Goal: Find specific page/section: Find specific page/section

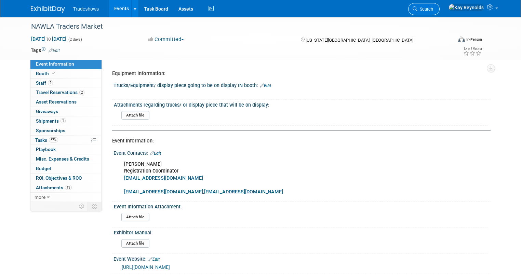
click at [418, 6] on icon at bounding box center [415, 8] width 5 height 5
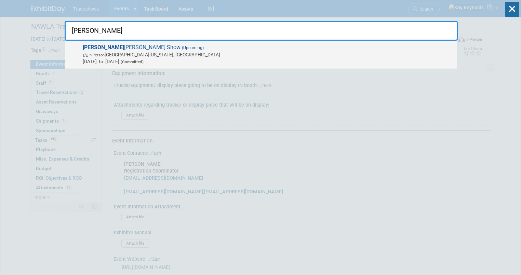
type input "[PERSON_NAME]"
click at [113, 52] on span "In-Person [GEOGRAPHIC_DATA][US_STATE], [GEOGRAPHIC_DATA]" at bounding box center [268, 54] width 371 height 7
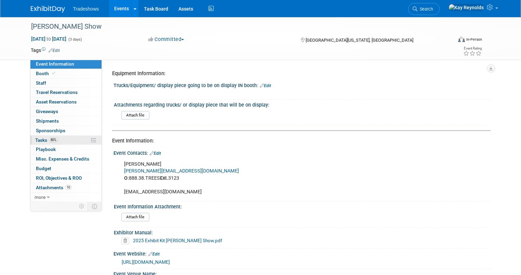
click at [60, 140] on link "80% Tasks 80%" at bounding box center [65, 140] width 71 height 9
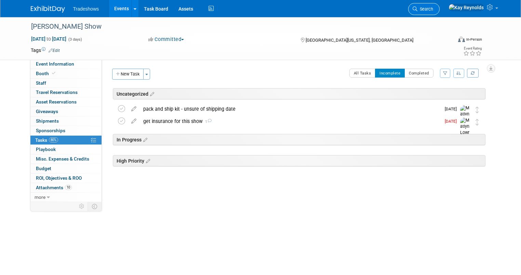
click at [433, 9] on span "Search" at bounding box center [426, 8] width 16 height 5
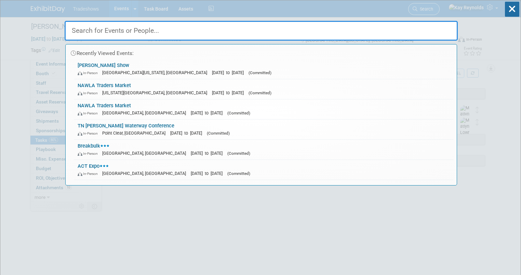
type input "u"
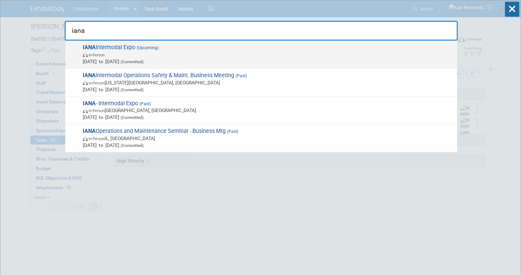
type input "iana"
click at [134, 50] on span "IANA Intermodal Expo (Upcoming) In-Person Sep 15, 2025 to Sep 17, 2025 (Committ…" at bounding box center [267, 54] width 373 height 21
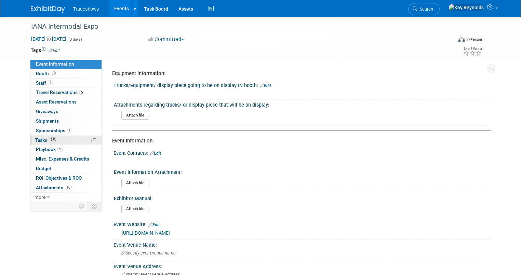
click at [62, 138] on link "75% Tasks 75%" at bounding box center [65, 140] width 71 height 9
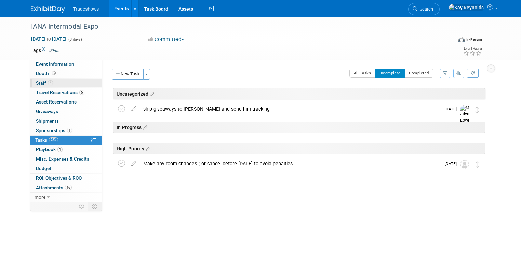
click at [55, 84] on link "4 Staff 4" at bounding box center [65, 83] width 71 height 9
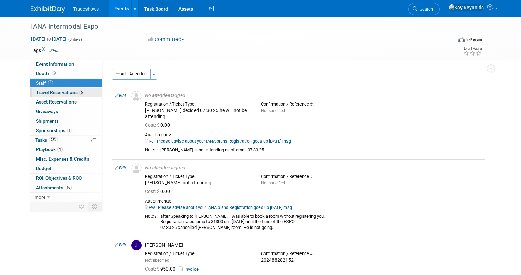
click at [70, 93] on span "Travel Reservations 5" at bounding box center [60, 92] width 49 height 5
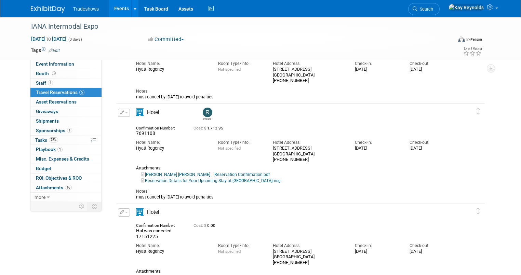
scroll to position [137, 0]
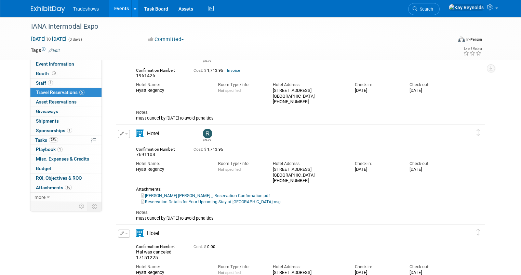
click at [187, 195] on link "Rob Anatra Hyatt _ Reservation Confirmation.pdf" at bounding box center [205, 196] width 129 height 5
